Goal: Check status: Check status

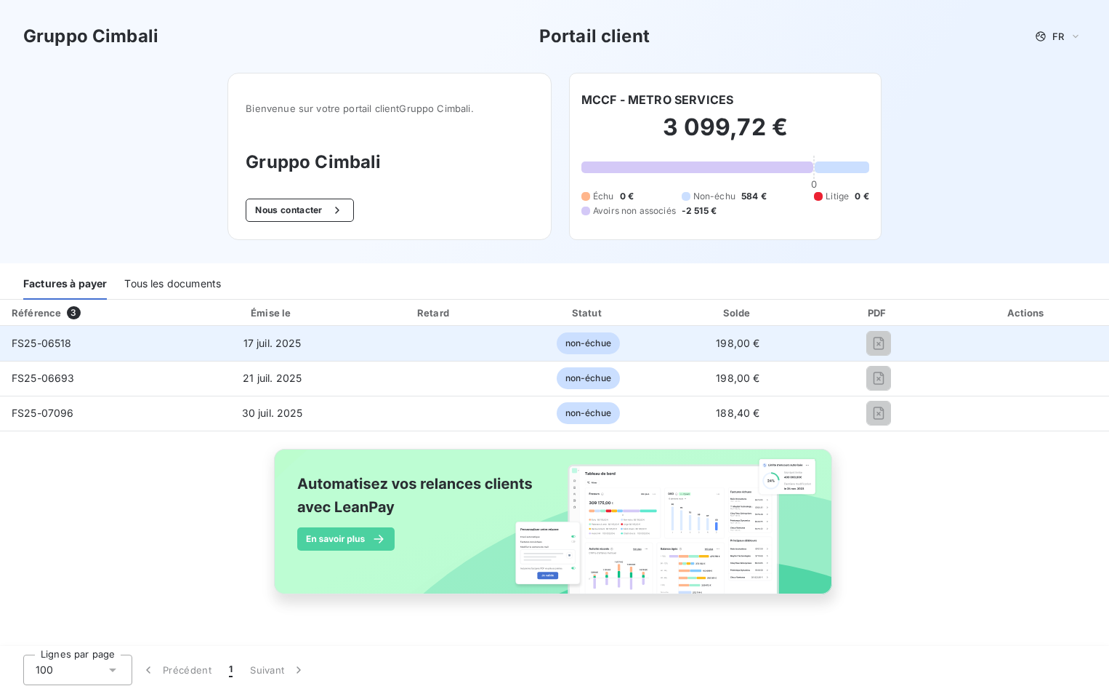
click at [593, 345] on span "non-échue" at bounding box center [588, 343] width 63 height 22
drag, startPoint x: 593, startPoint y: 345, endPoint x: 773, endPoint y: 339, distance: 179.7
click at [773, 339] on td "198,00 €" at bounding box center [738, 343] width 148 height 35
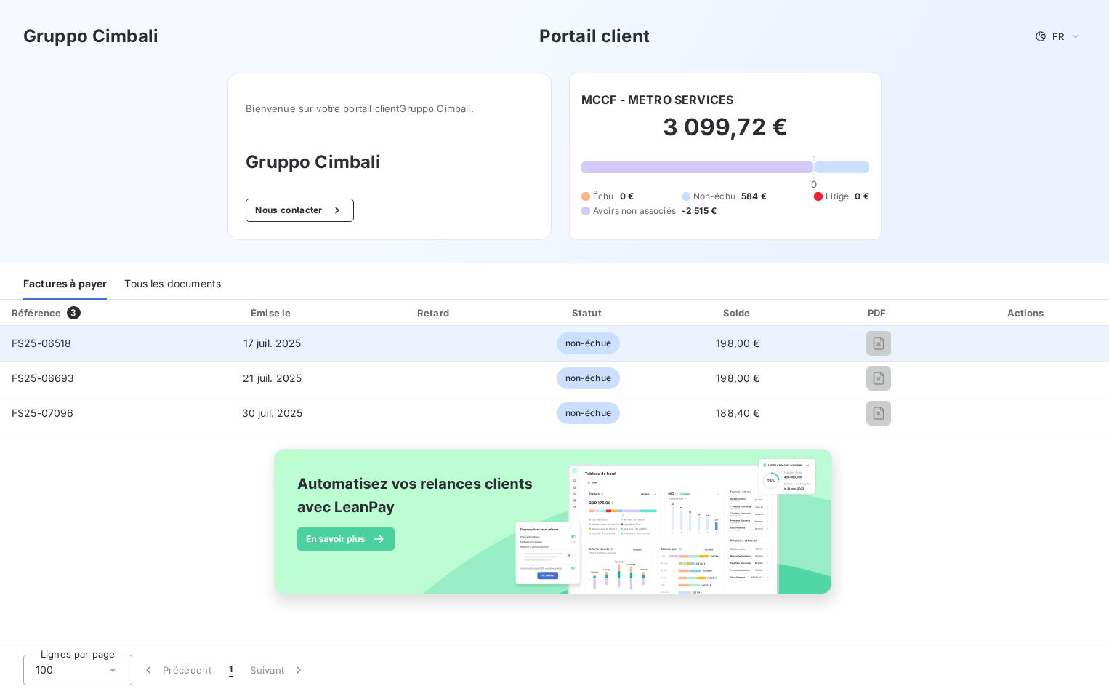
click at [736, 339] on span "198,00 €" at bounding box center [738, 343] width 44 height 12
click at [285, 348] on span "17 juil. 2025" at bounding box center [273, 343] width 58 height 12
click at [283, 348] on span "17 juil. 2025" at bounding box center [273, 343] width 58 height 12
click at [55, 342] on span "FS25-06518" at bounding box center [42, 343] width 60 height 12
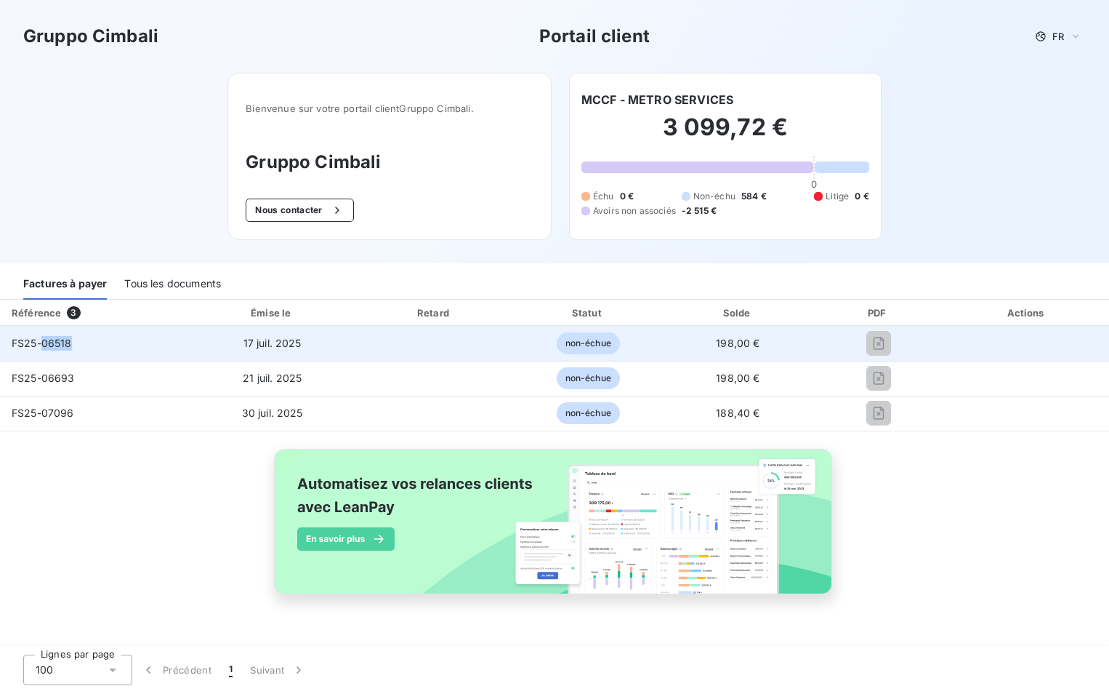
click at [55, 342] on span "FS25-06518" at bounding box center [42, 343] width 60 height 12
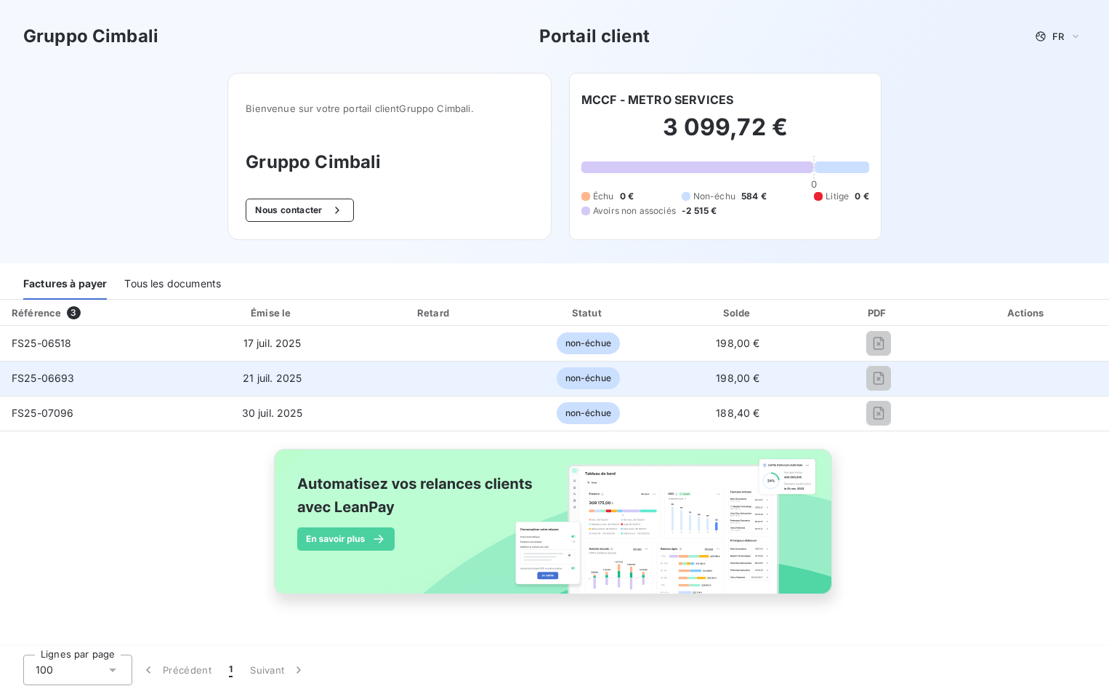
drag, startPoint x: 55, startPoint y: 342, endPoint x: 51, endPoint y: 382, distance: 39.5
click at [51, 382] on span "FS25-06693" at bounding box center [43, 377] width 63 height 12
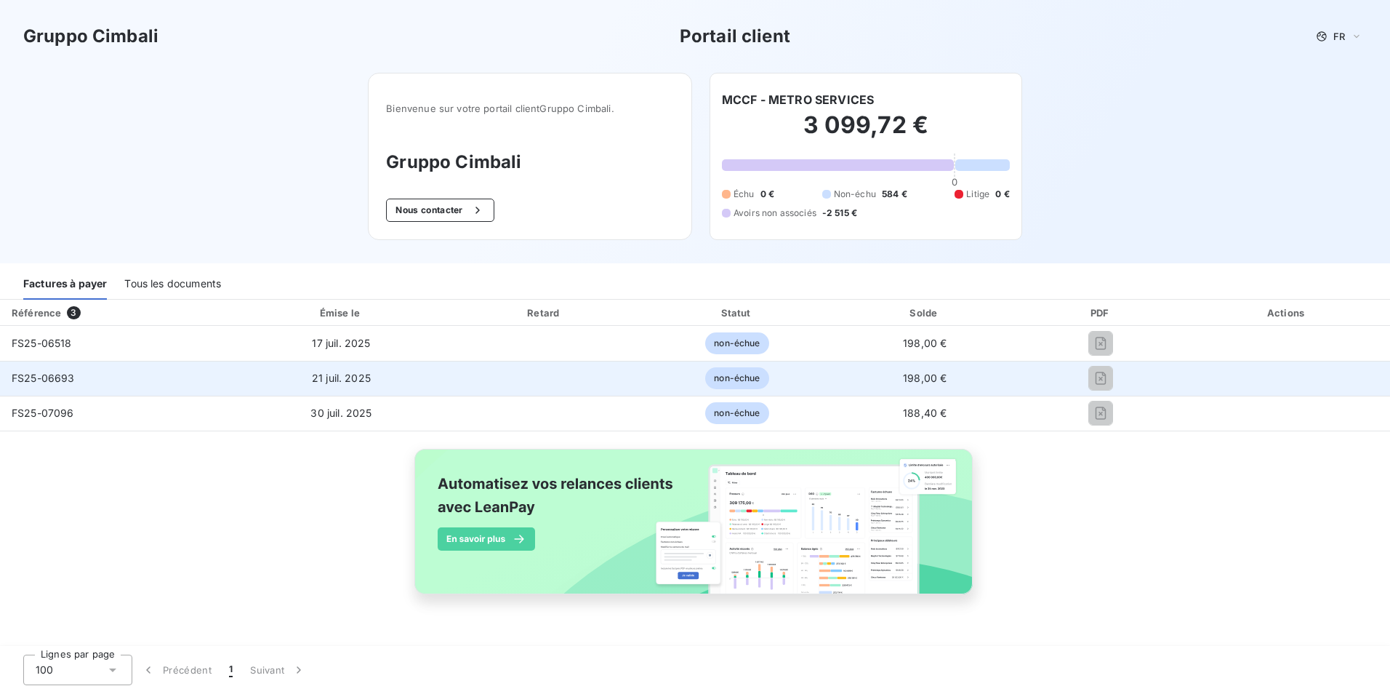
drag, startPoint x: 1101, startPoint y: 343, endPoint x: 917, endPoint y: 376, distance: 186.1
click at [917, 376] on span "198,00 €" at bounding box center [925, 377] width 44 height 12
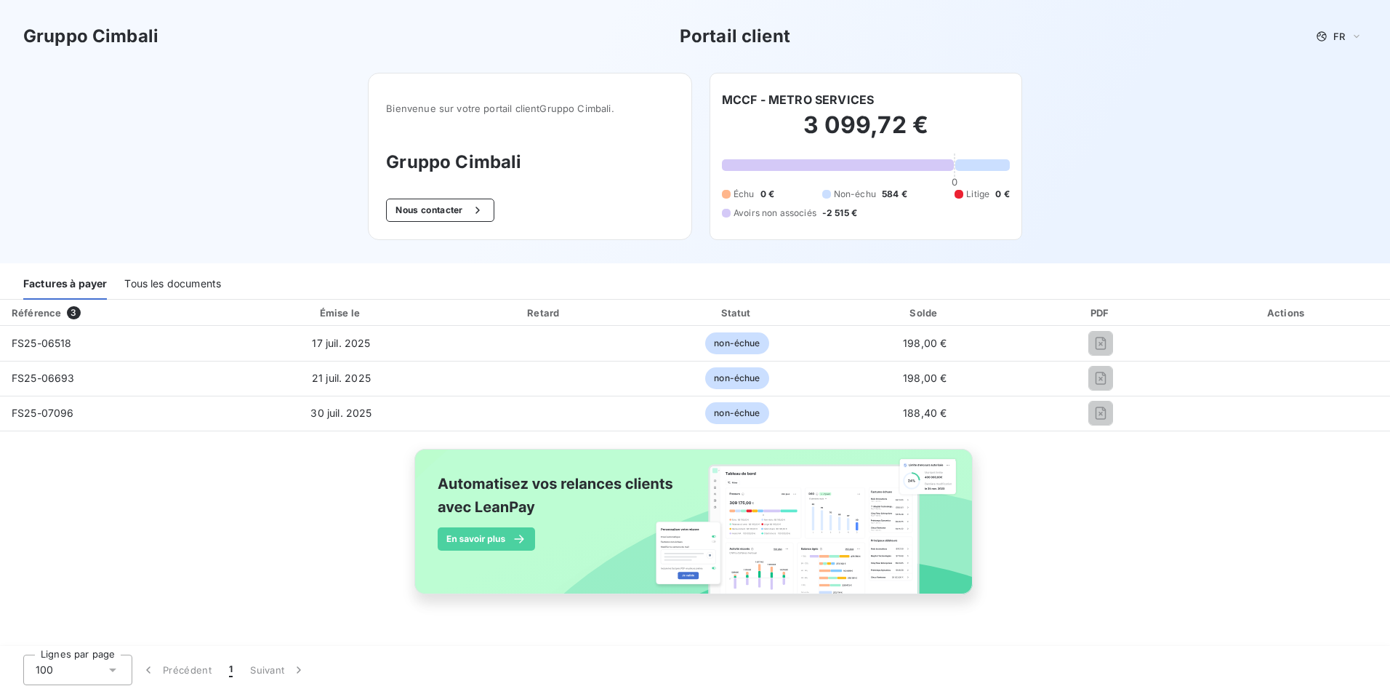
drag, startPoint x: 917, startPoint y: 376, endPoint x: 1087, endPoint y: 446, distance: 183.5
click at [1087, 446] on div "Référence 3 Émise le Retard Statut Solde PDF Actions FS25-06518 [DATE] non-échu…" at bounding box center [695, 464] width 1390 height 328
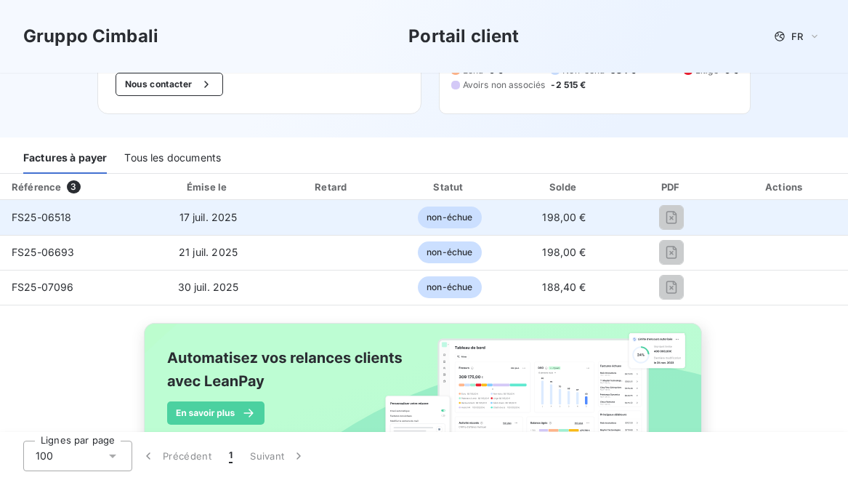
scroll to position [145, 0]
